Goal: Download file/media

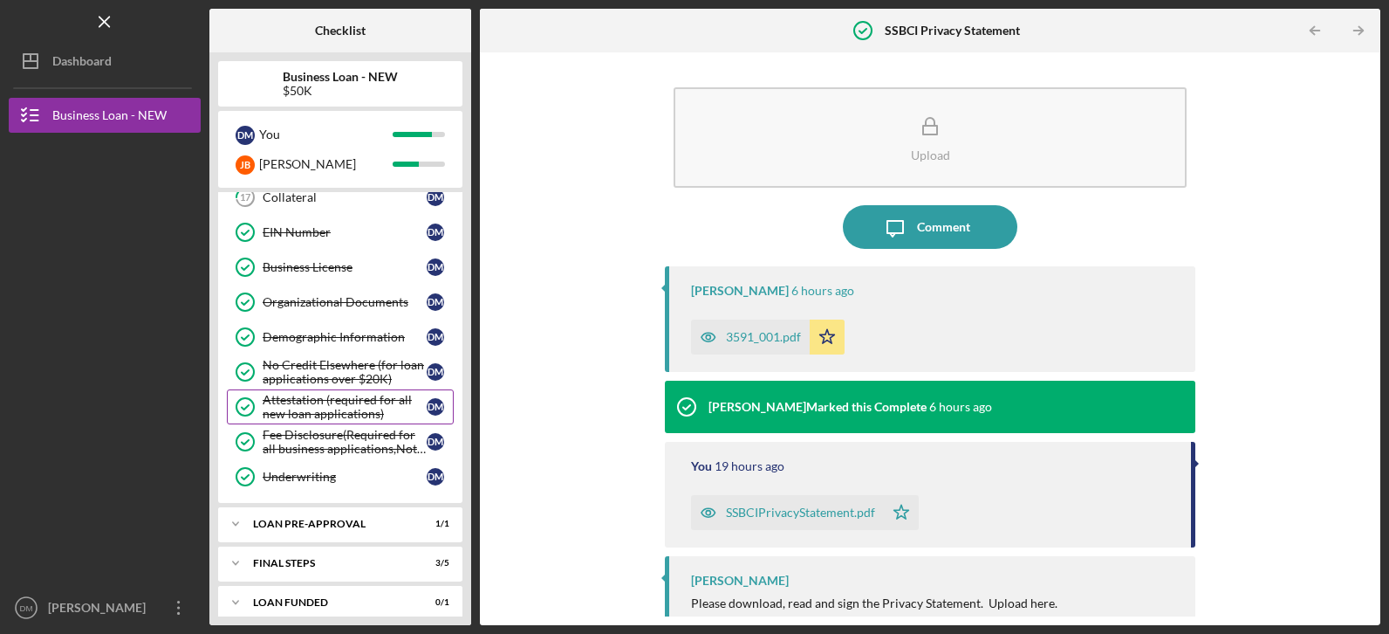
scroll to position [489, 0]
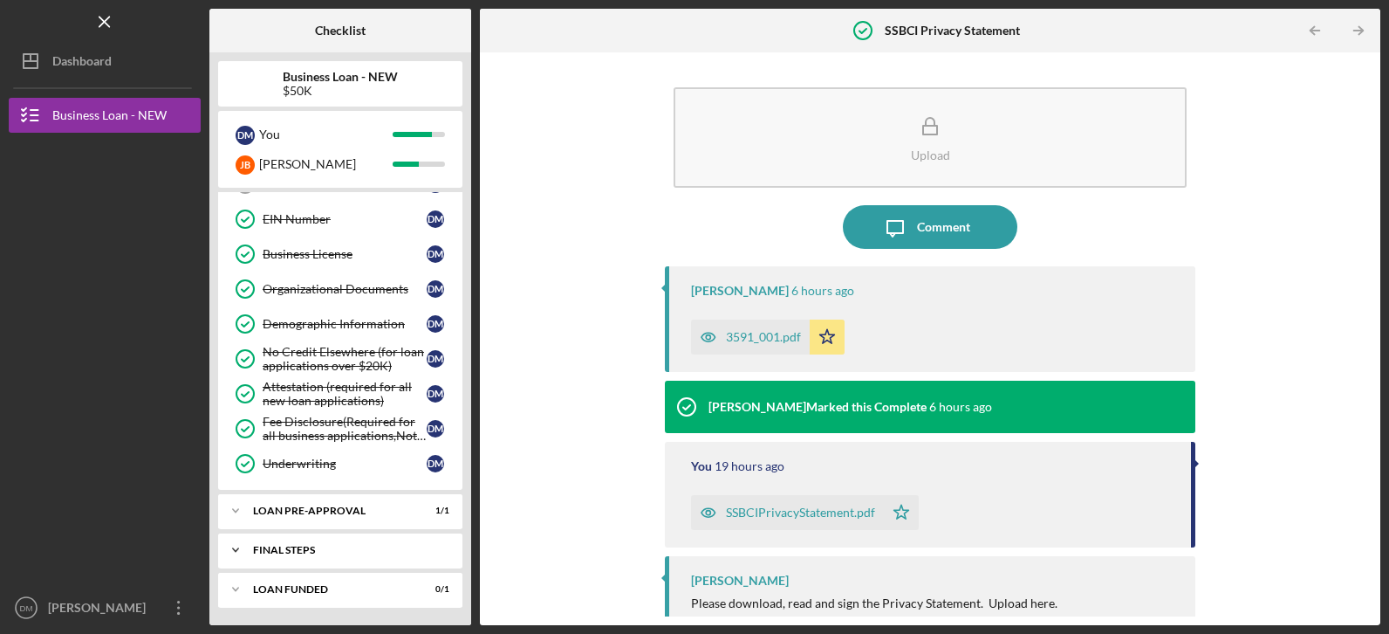
click at [231, 547] on icon "Icon/Expander" at bounding box center [235, 549] width 35 height 35
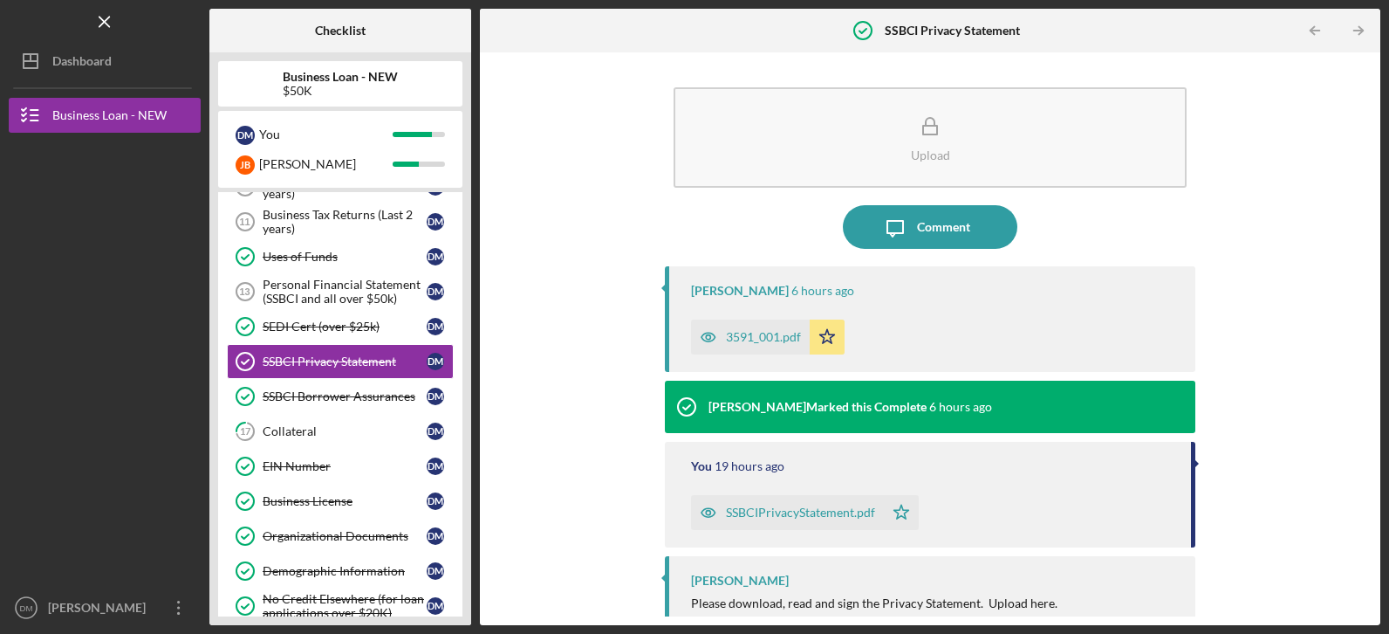
scroll to position [227, 0]
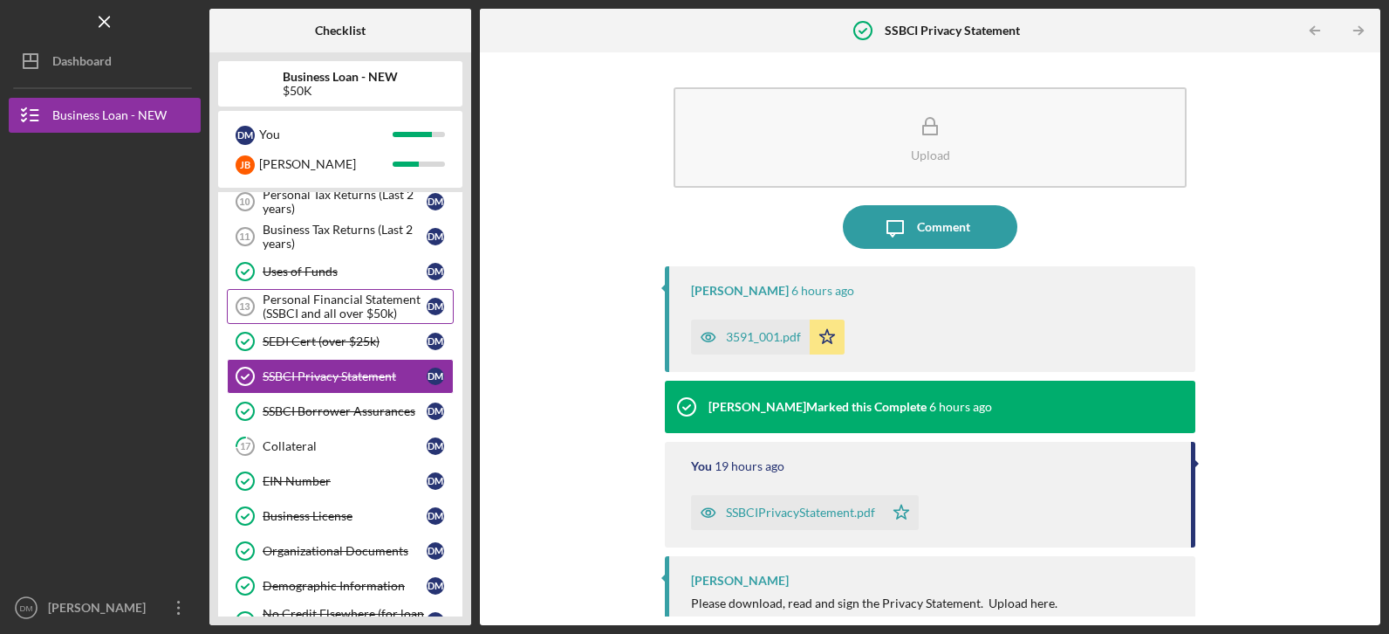
click at [309, 294] on div "Personal Financial Statement (SSBCI and all over $50k)" at bounding box center [345, 306] width 164 height 28
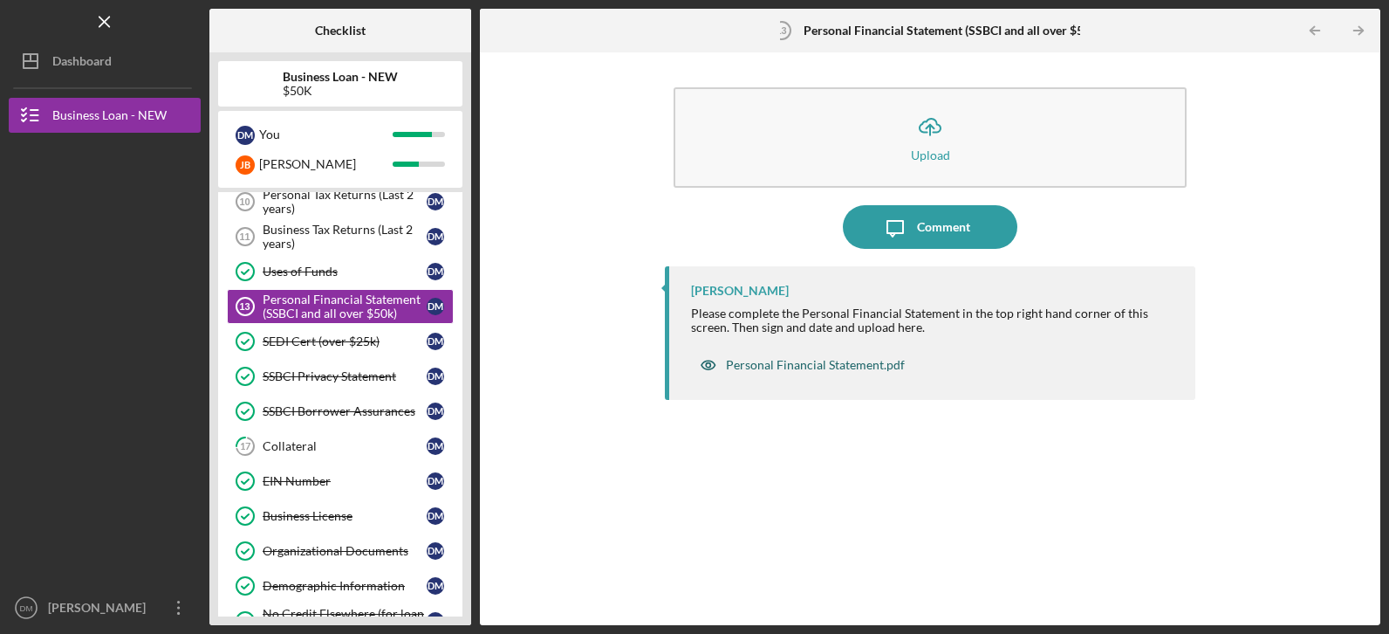
click at [842, 362] on div "Personal Financial Statement.pdf" at bounding box center [815, 365] width 179 height 14
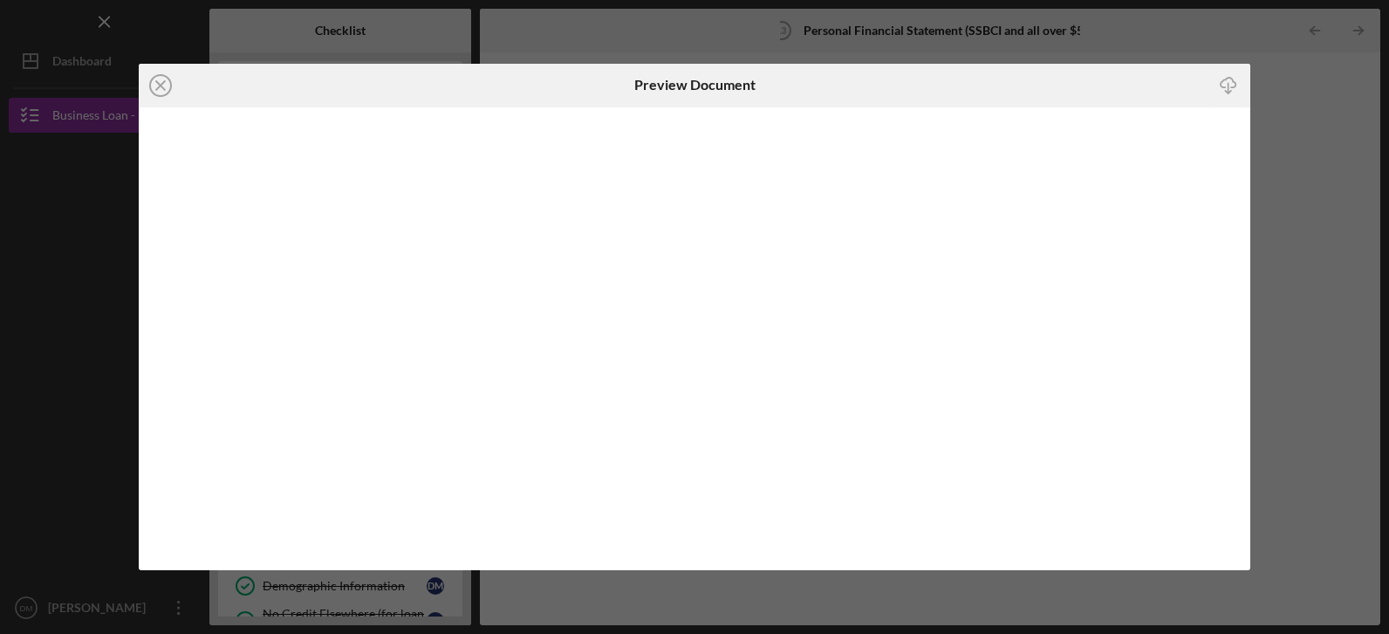
click at [1230, 93] on polyline "button" at bounding box center [1228, 92] width 6 height 3
click at [167, 86] on icon "Icon/Close" at bounding box center [161, 86] width 44 height 44
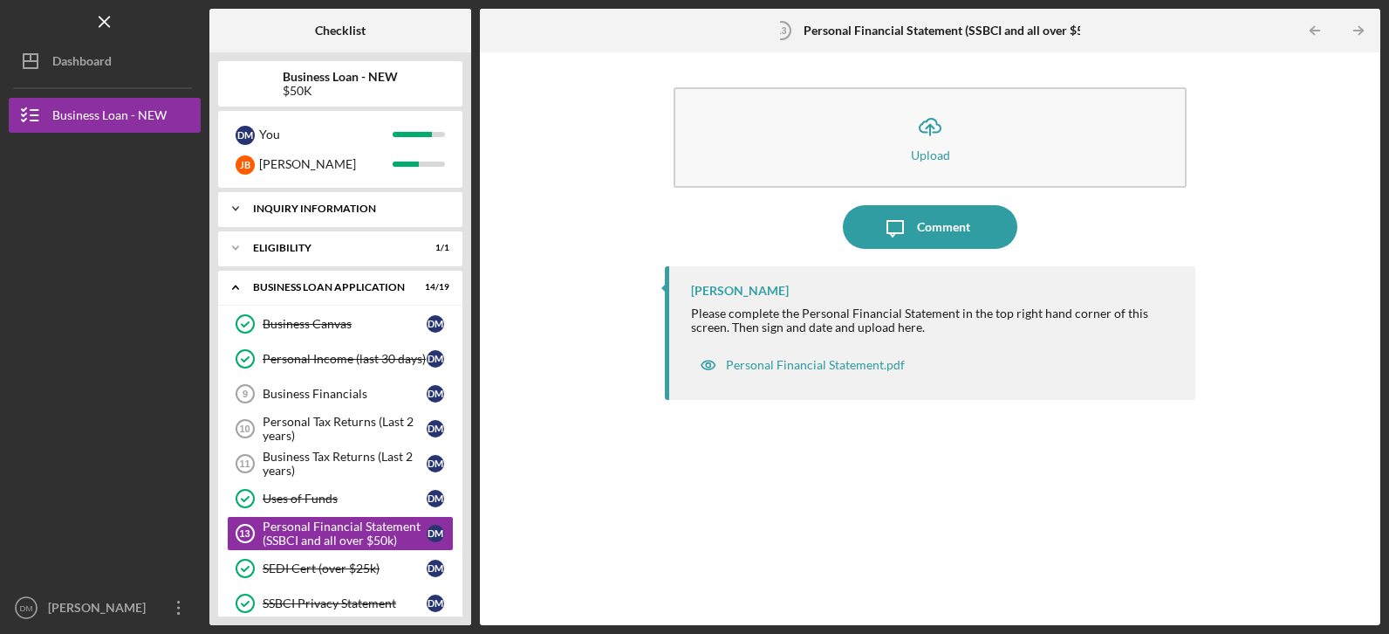
click at [234, 208] on polyline at bounding box center [235, 208] width 5 height 3
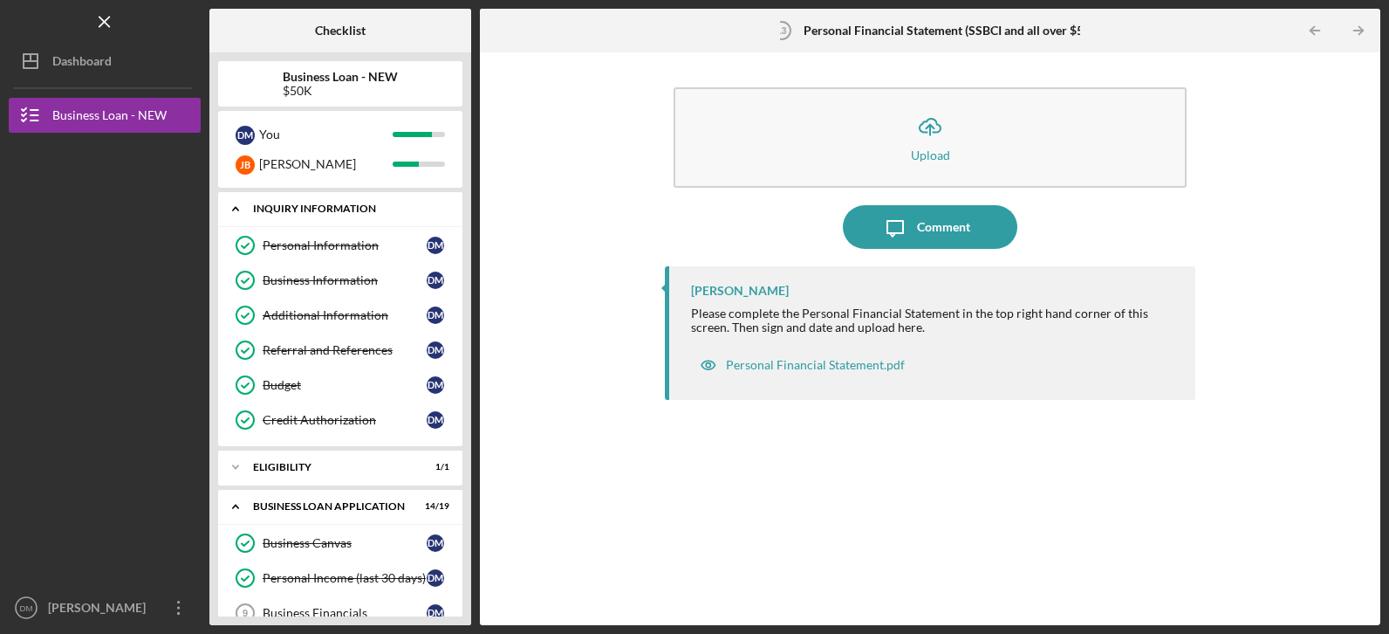
click at [234, 208] on icon "Icon/Expander" at bounding box center [235, 208] width 35 height 35
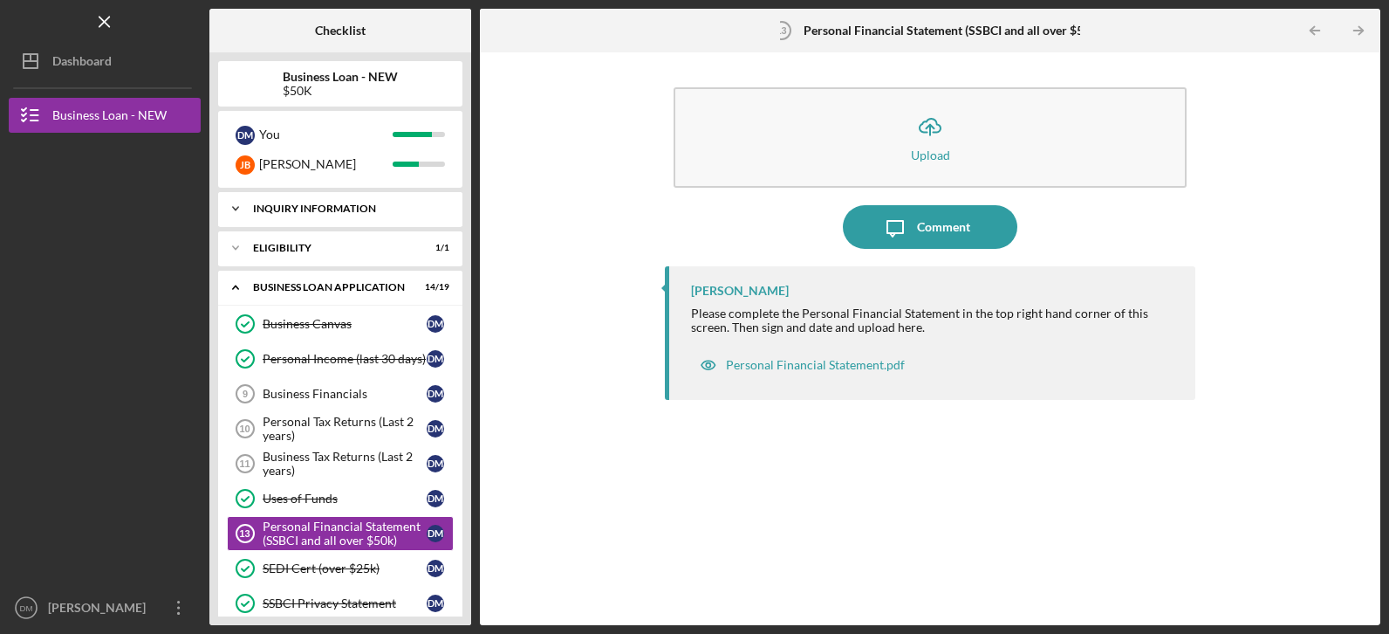
click at [232, 203] on icon "Icon/Expander" at bounding box center [235, 208] width 35 height 35
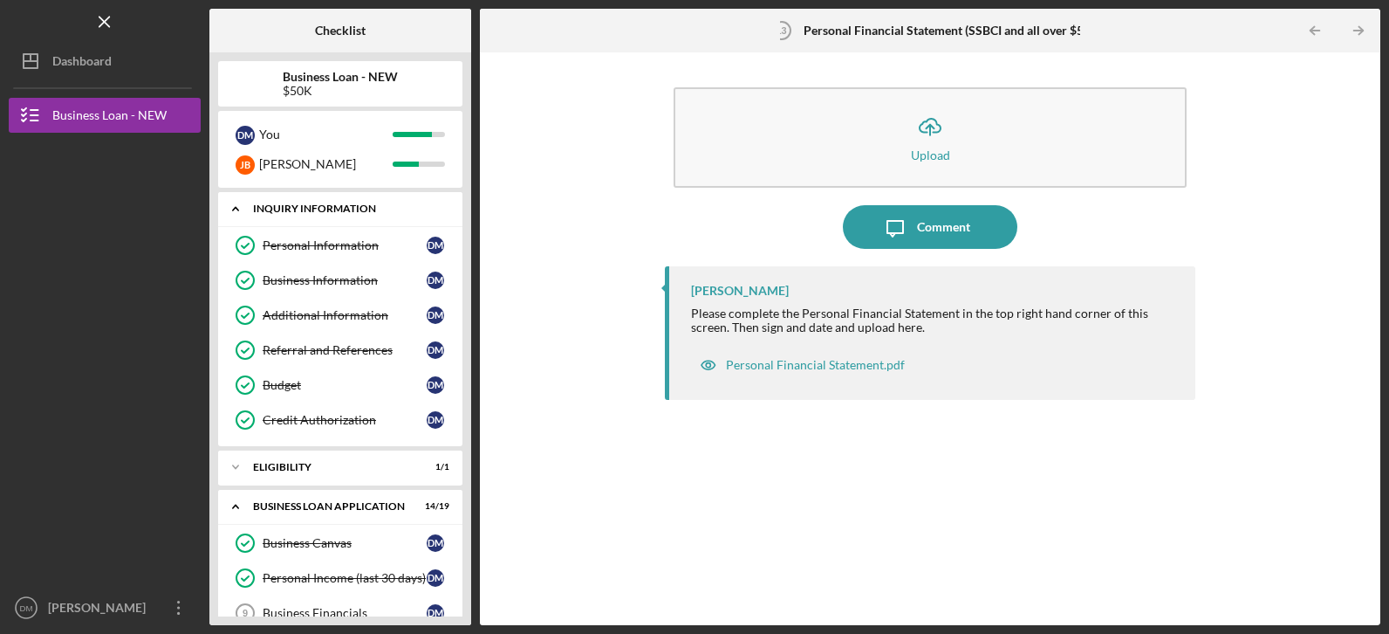
click at [231, 206] on icon "Icon/Expander" at bounding box center [235, 208] width 35 height 35
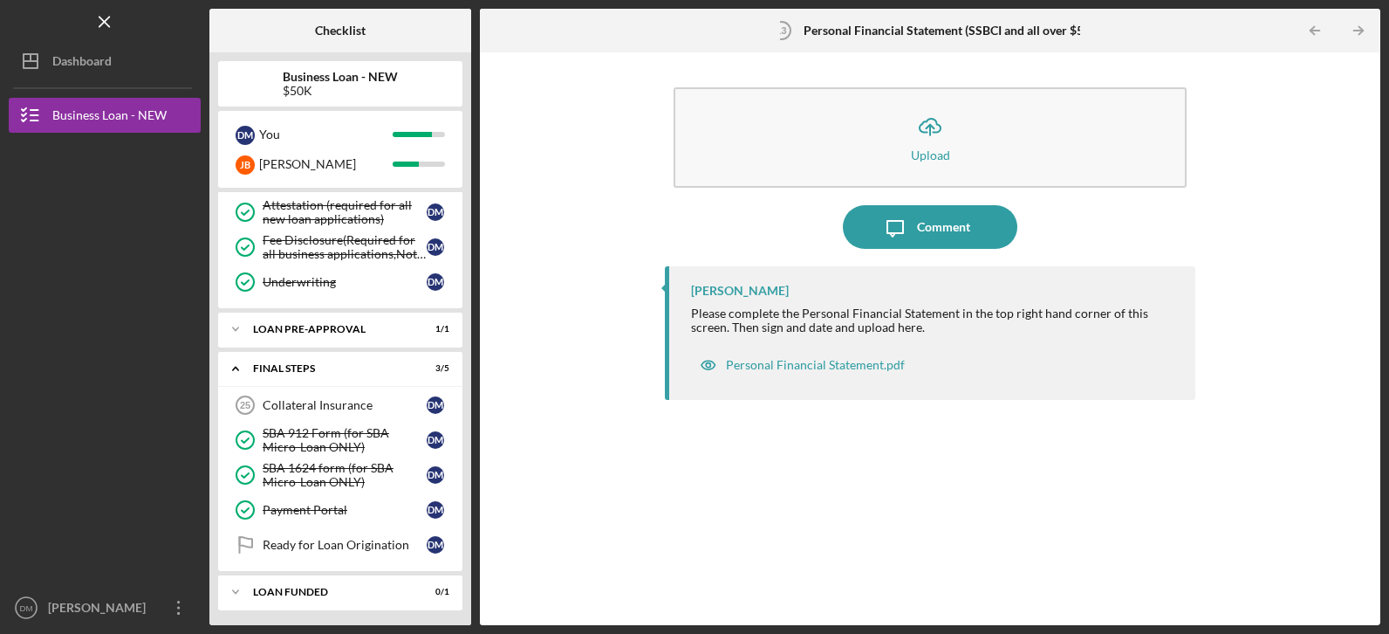
scroll to position [673, 0]
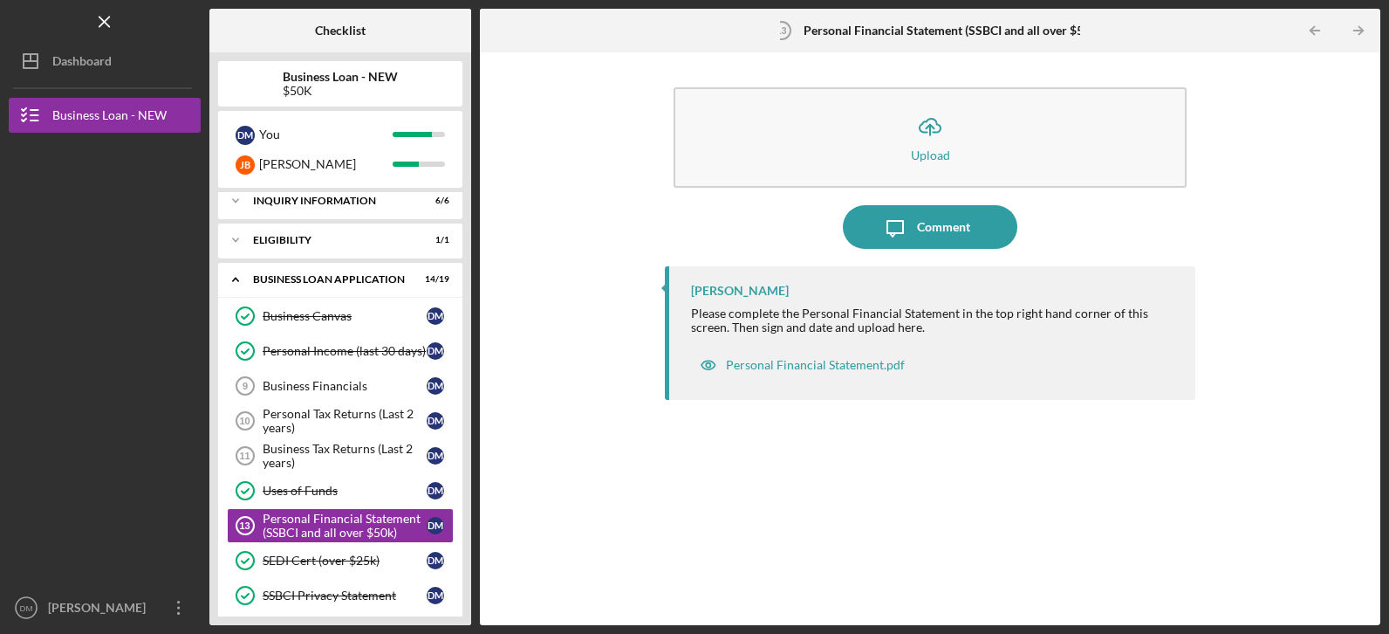
scroll to position [0, 0]
